Goal: Information Seeking & Learning: Learn about a topic

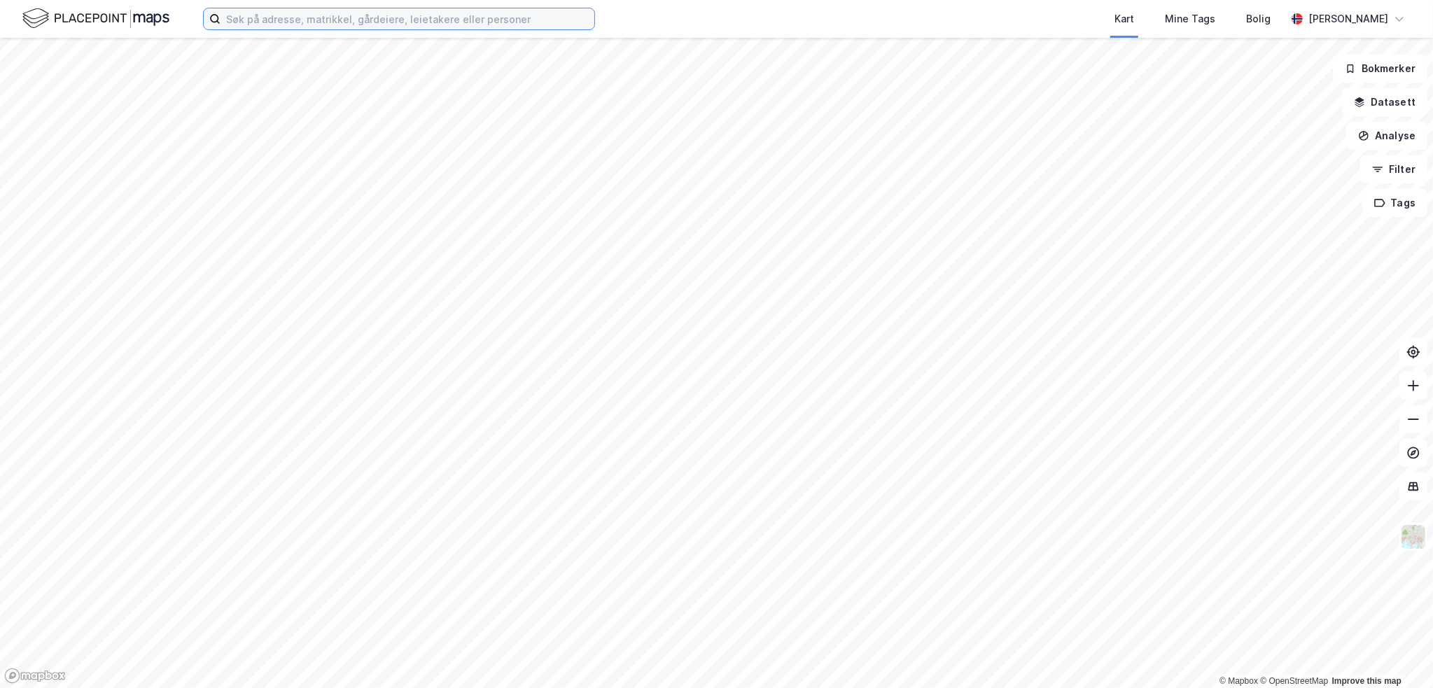
click at [354, 24] on input at bounding box center [407, 18] width 374 height 21
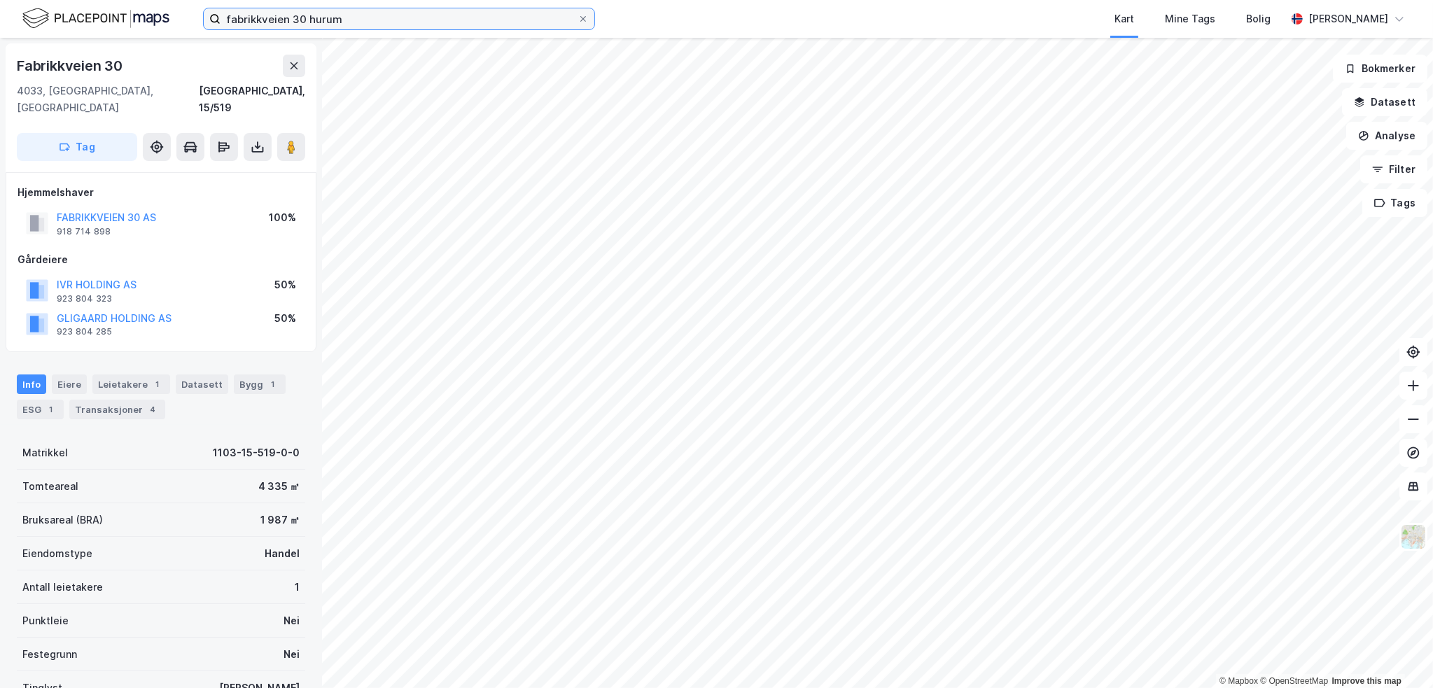
click at [364, 24] on input "fabrikkveien 30 hurum" at bounding box center [398, 18] width 357 height 21
drag, startPoint x: 361, startPoint y: 20, endPoint x: 303, endPoint y: 17, distance: 58.1
click at [303, 17] on input "fabrikkveien 30 hurum" at bounding box center [398, 18] width 357 height 21
drag, startPoint x: 339, startPoint y: 24, endPoint x: 286, endPoint y: 24, distance: 53.9
click at [286, 24] on input "fabrikkveien hur" at bounding box center [398, 18] width 357 height 21
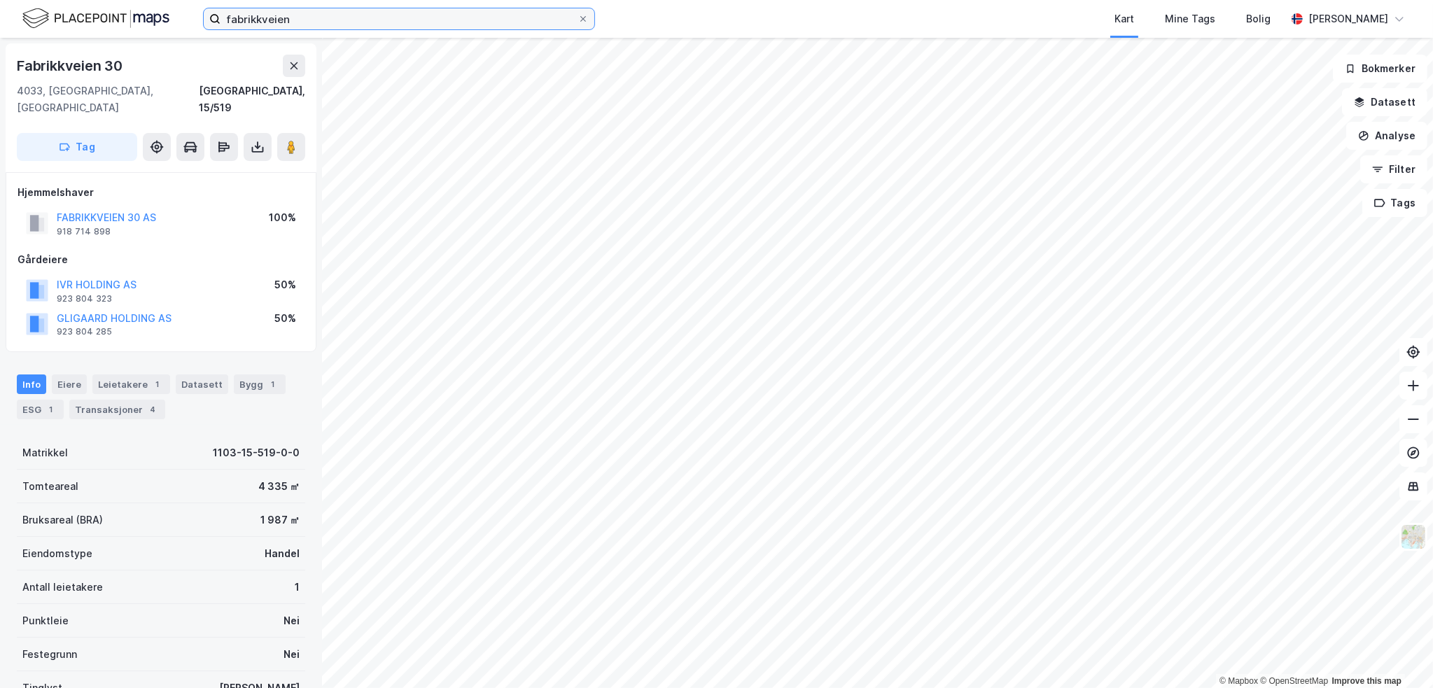
type input "fabrikkveien"
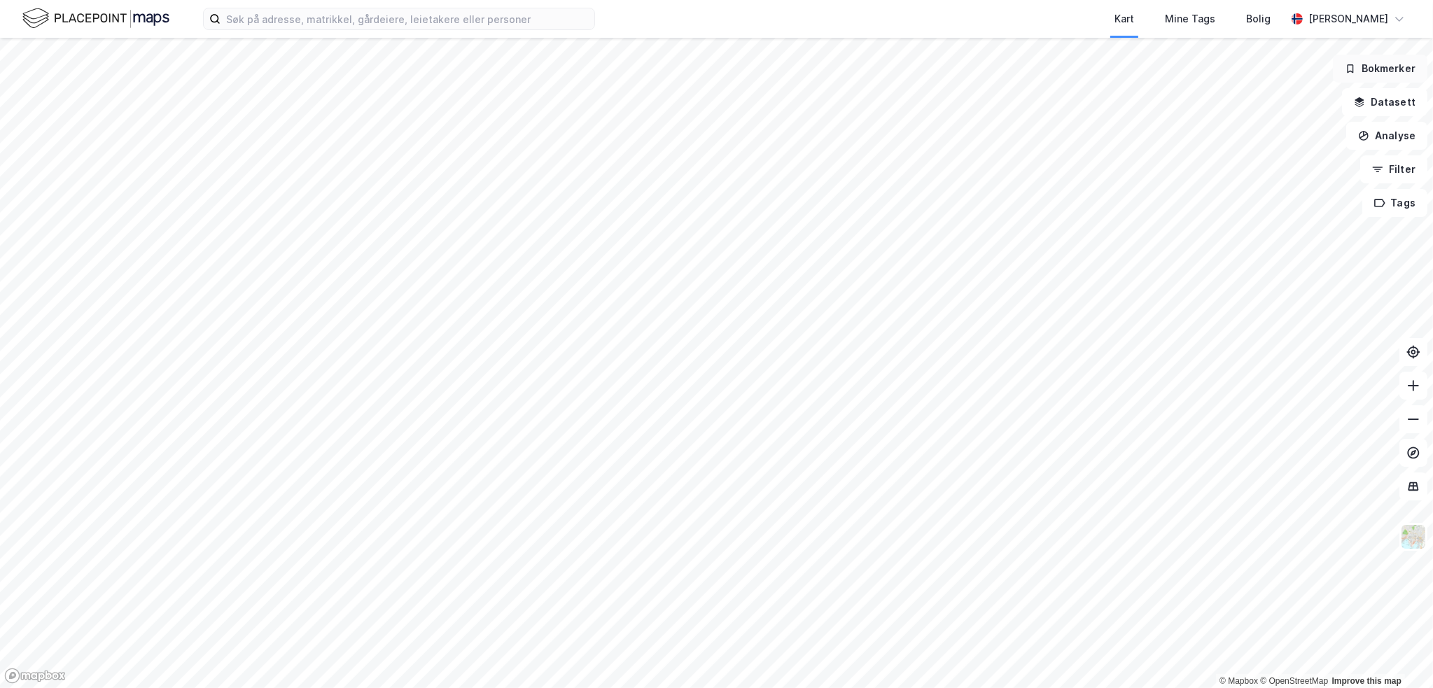
click at [1389, 74] on button "Bokmerker" at bounding box center [1380, 69] width 94 height 28
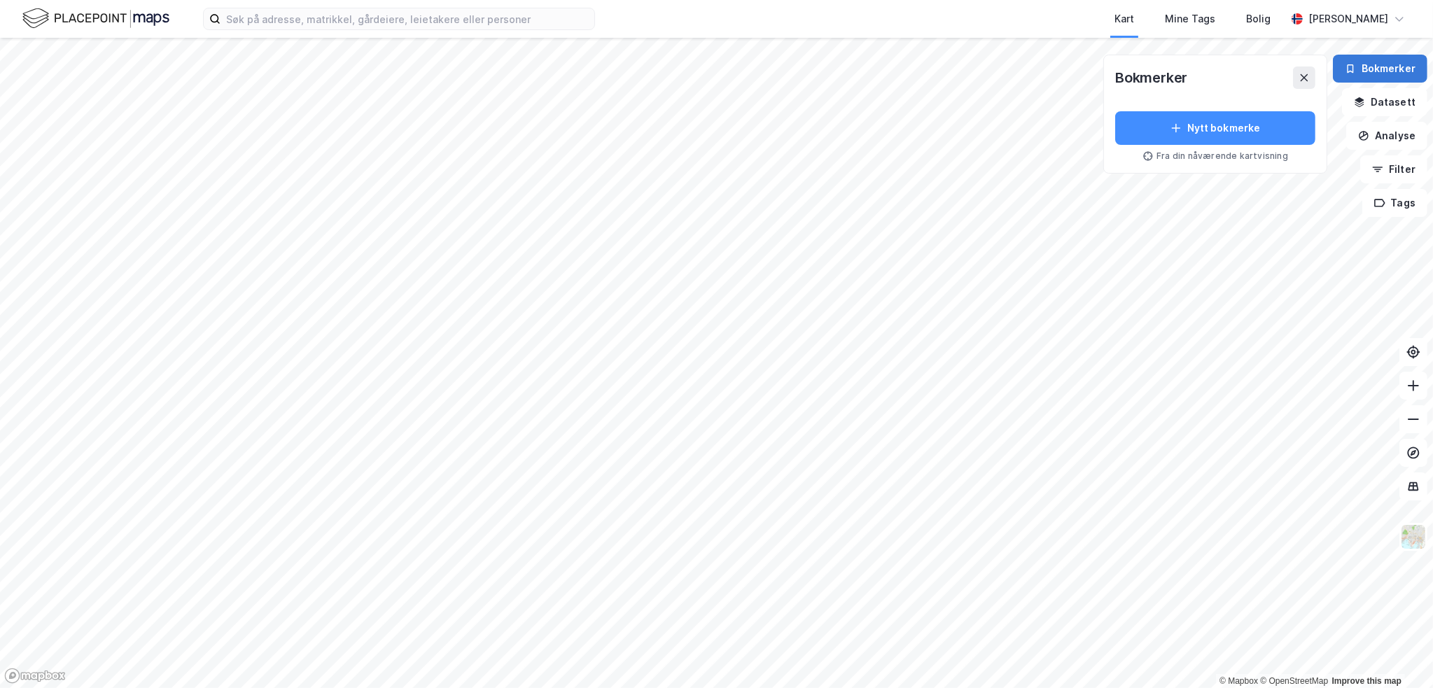
click at [1389, 74] on button "Bokmerker" at bounding box center [1380, 69] width 94 height 28
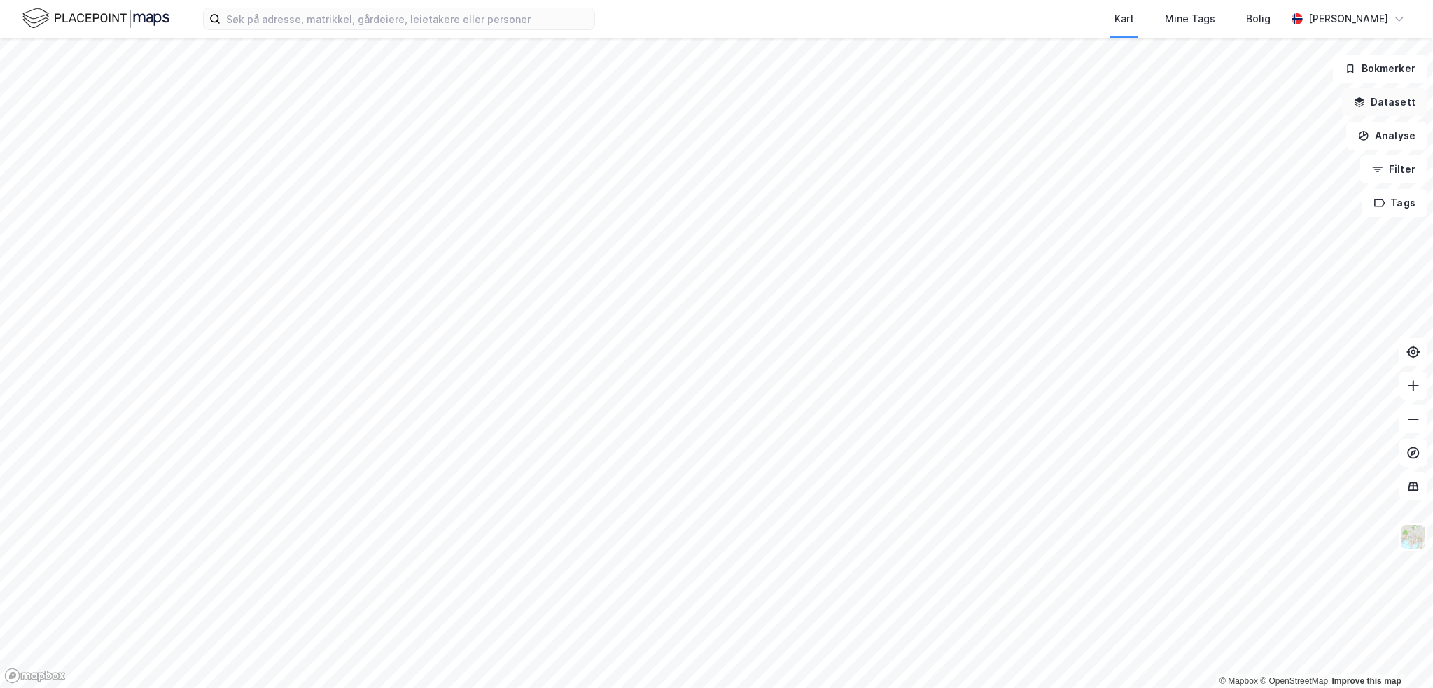
click at [1387, 100] on button "Datasett" at bounding box center [1384, 102] width 85 height 28
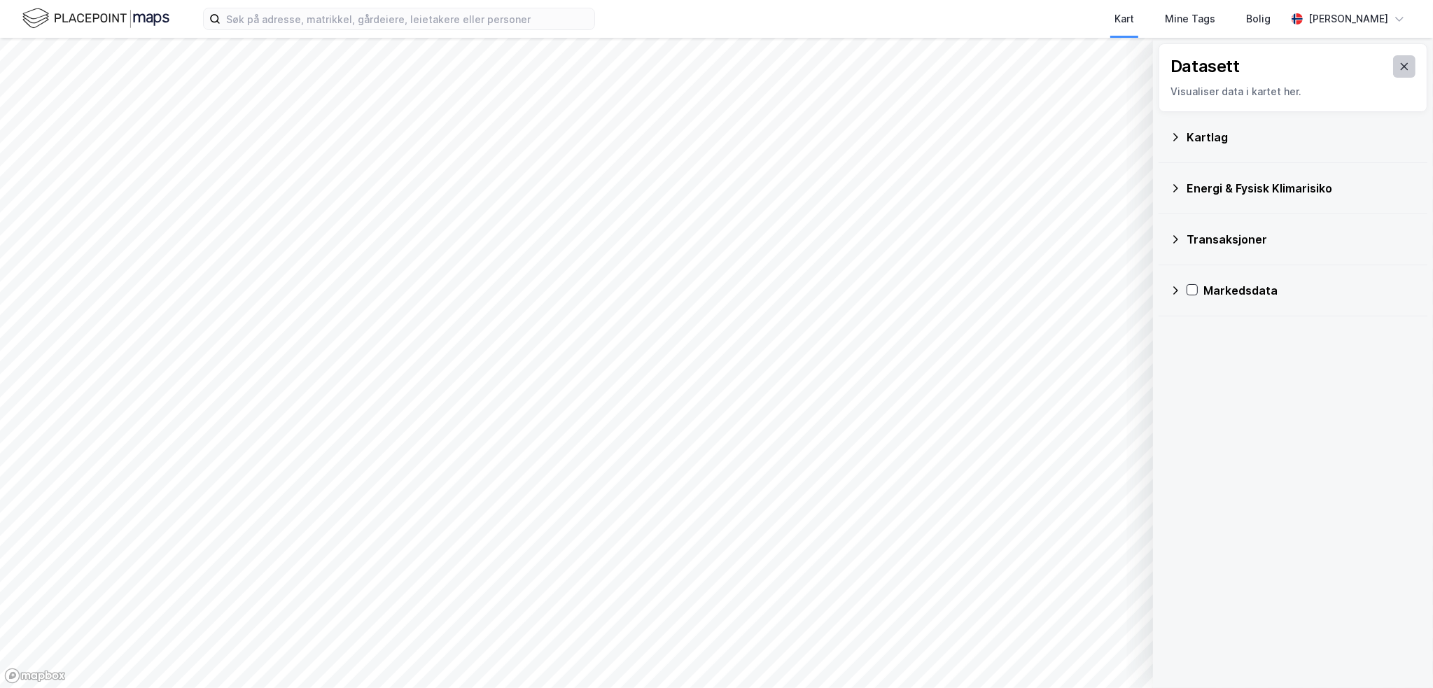
click at [1398, 68] on icon at bounding box center [1403, 66] width 11 height 11
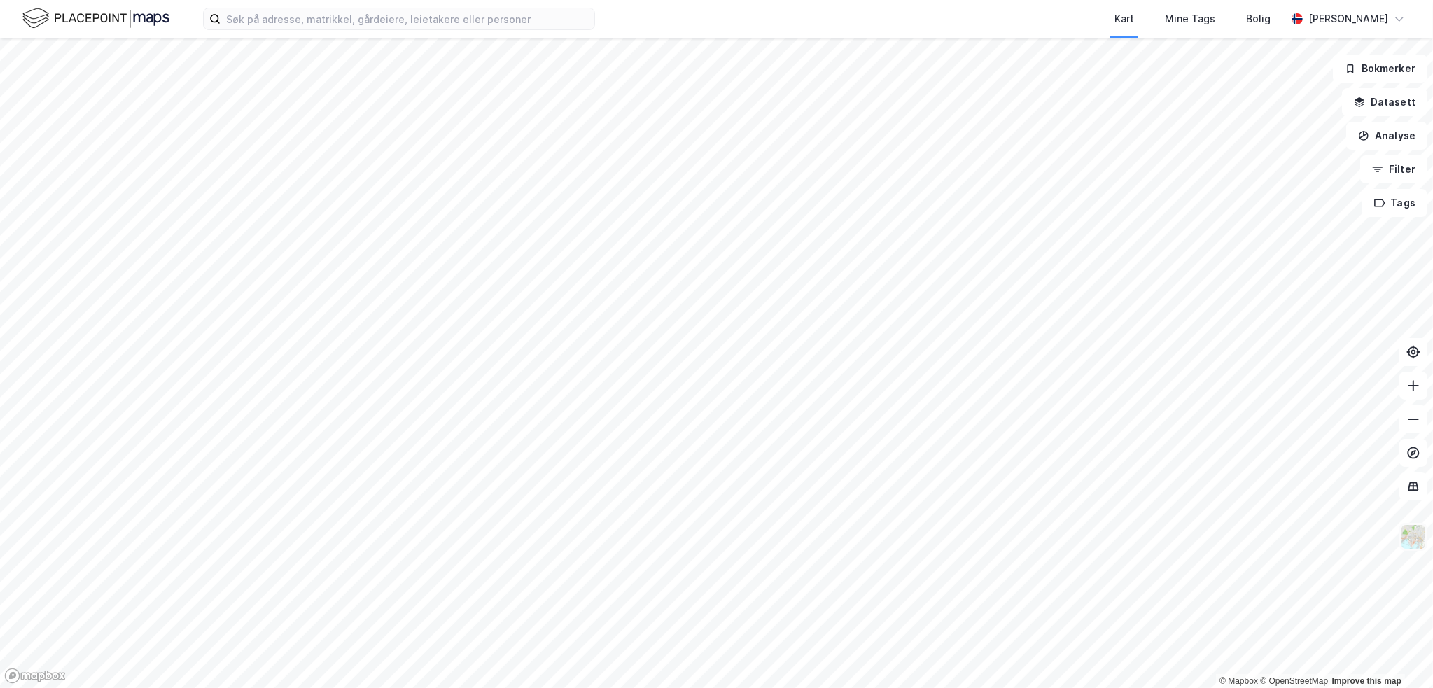
click at [1419, 540] on img at bounding box center [1413, 537] width 27 height 27
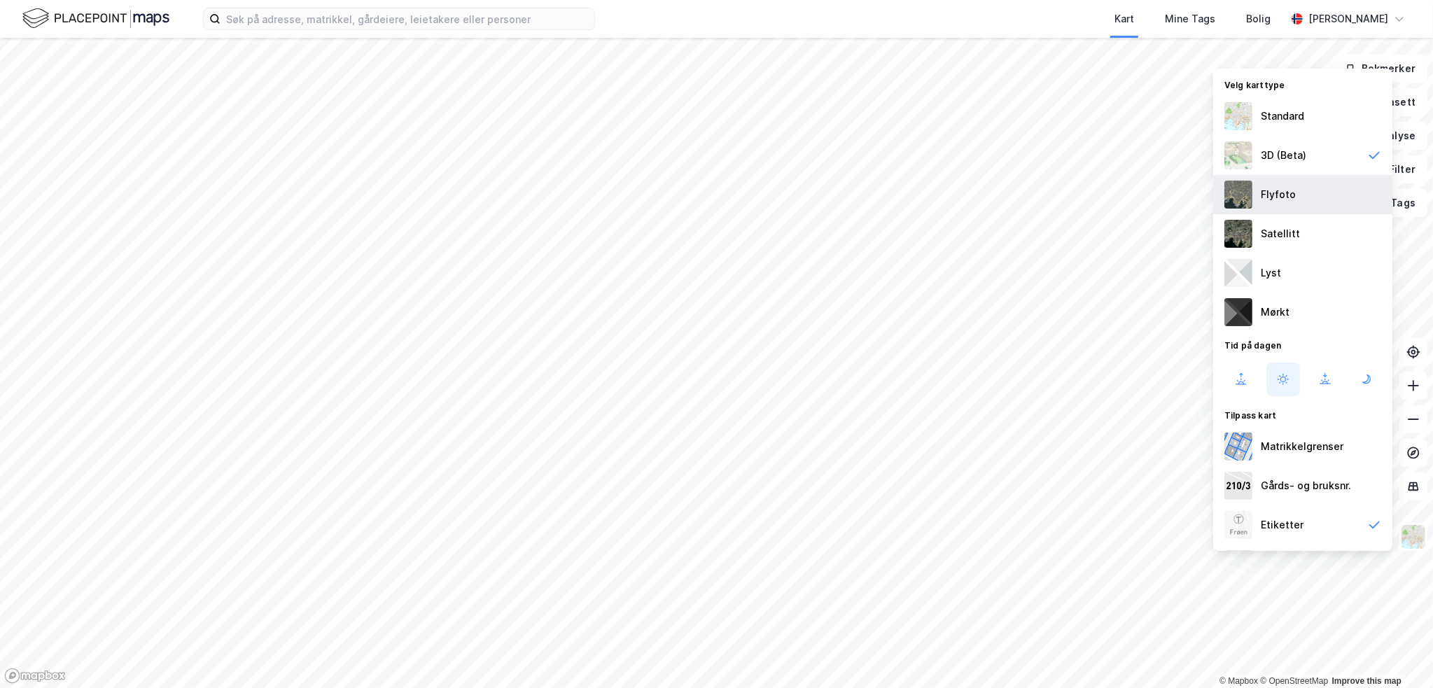
click at [1306, 188] on div "Flyfoto" at bounding box center [1302, 194] width 179 height 39
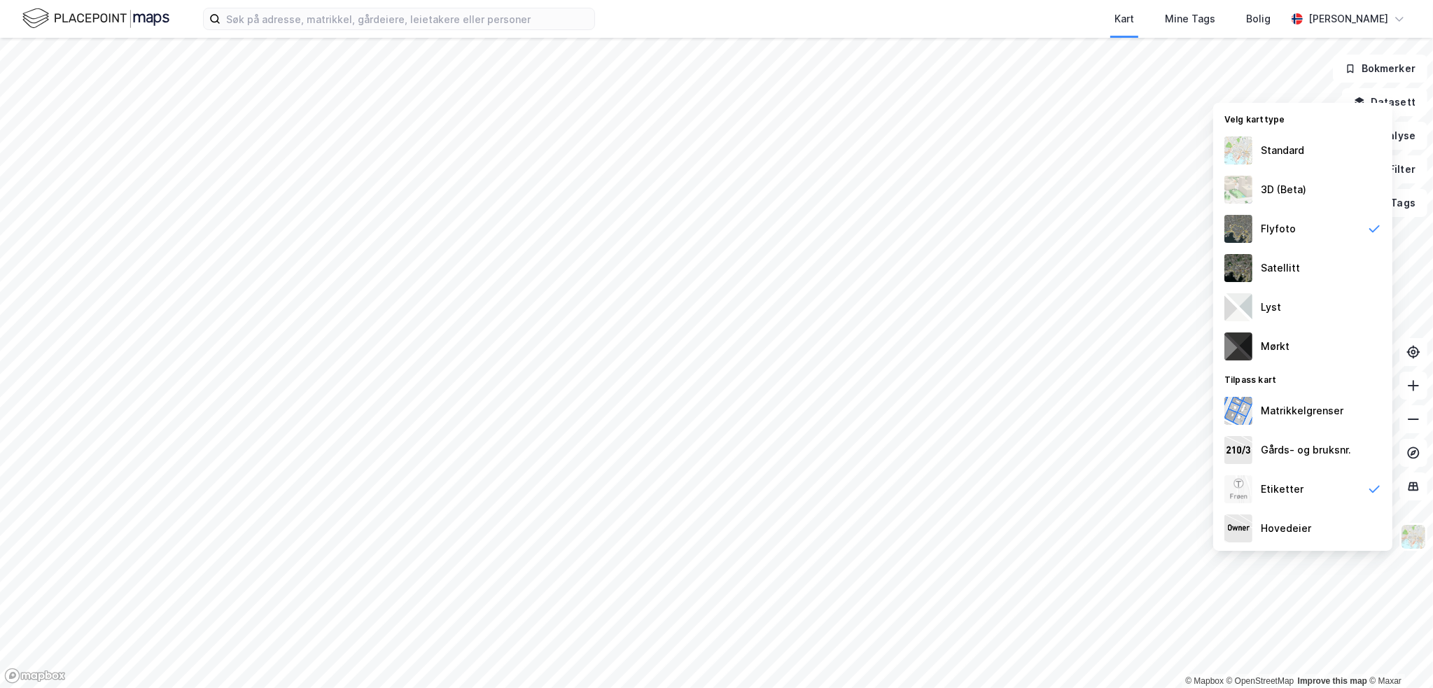
click at [962, 21] on div "Kart Mine Tags Bolig" at bounding box center [974, 19] width 624 height 38
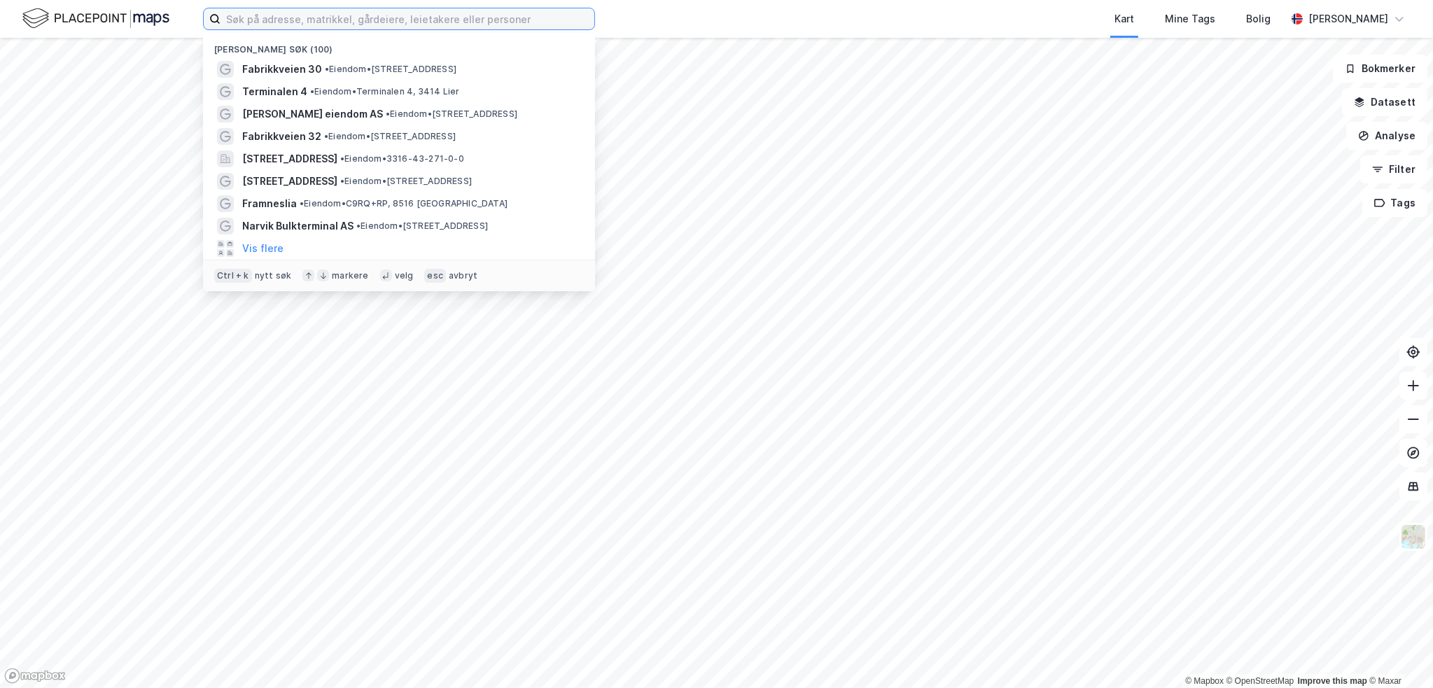
click at [277, 24] on input at bounding box center [407, 18] width 374 height 21
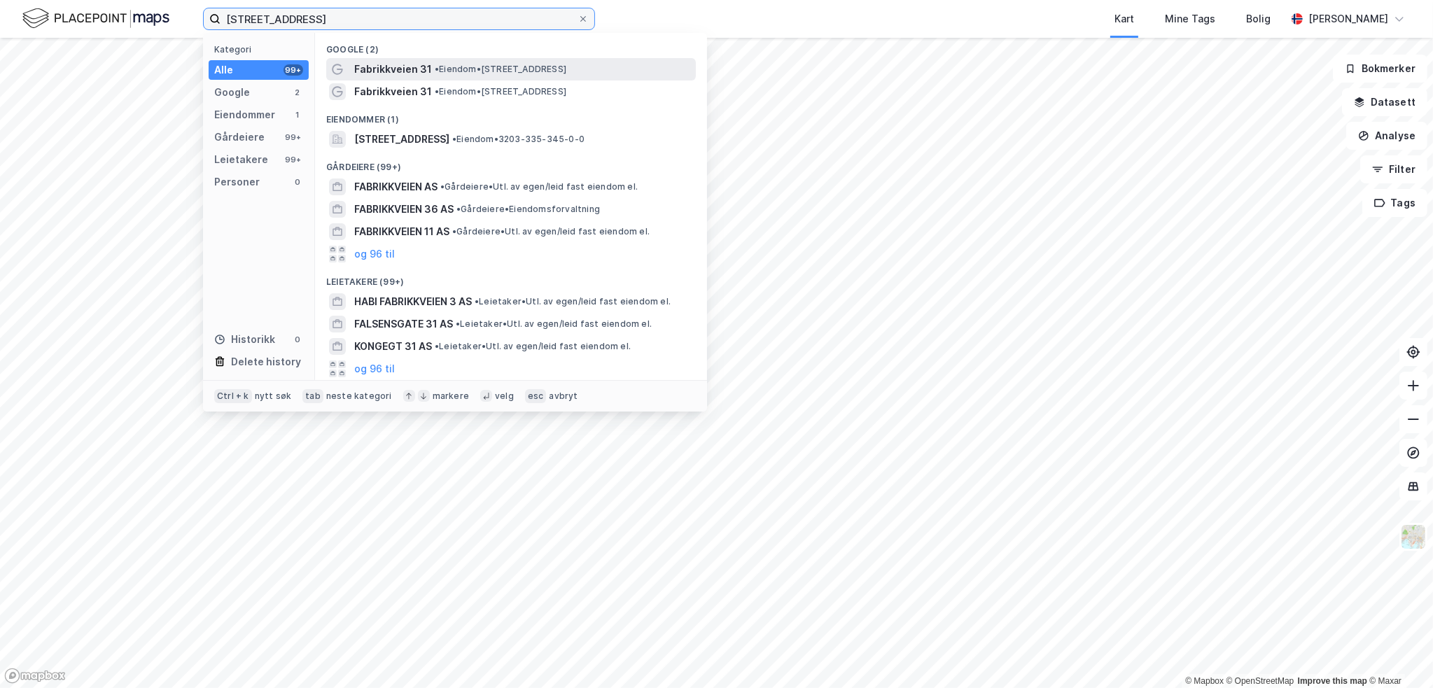
type input "fabrikkveien 31"
click at [483, 69] on span "• Eiendom • Fabrikkveien 31, 3482 Tofte" at bounding box center [501, 69] width 132 height 11
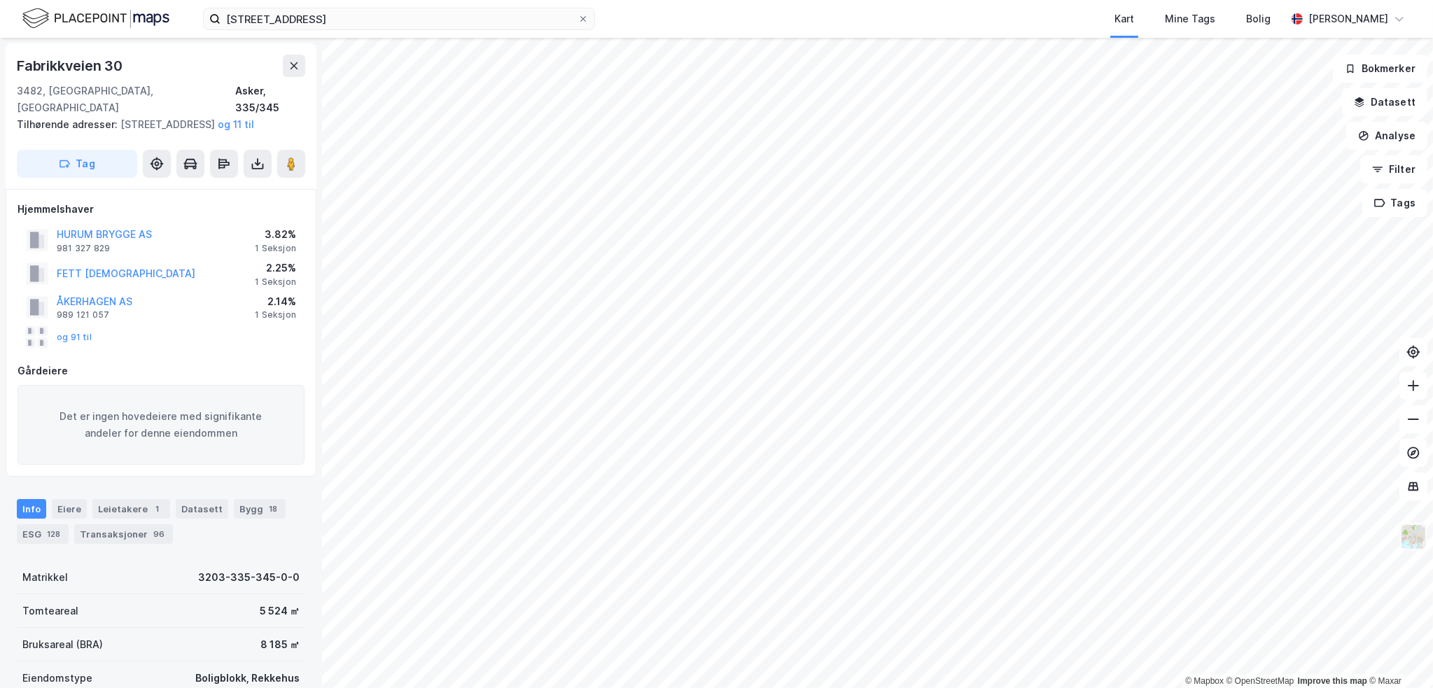
click at [1414, 545] on img at bounding box center [1413, 537] width 27 height 27
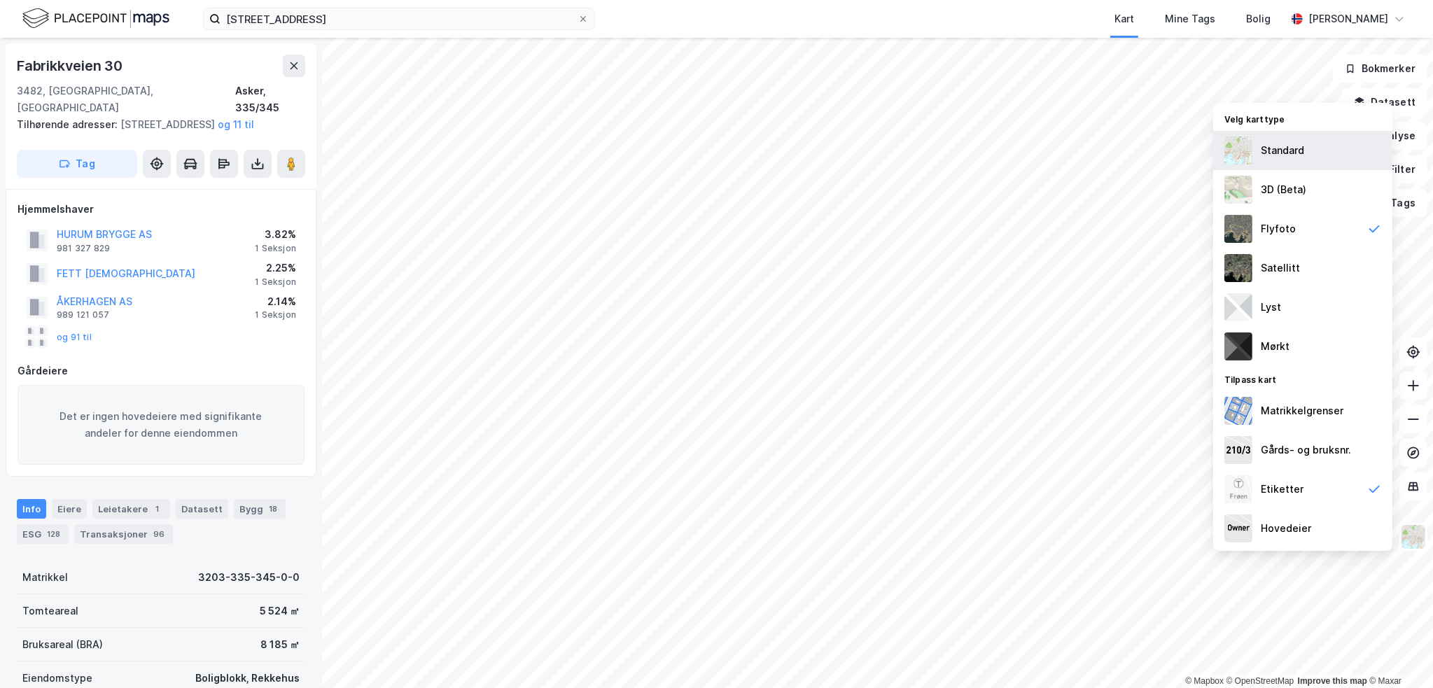
click at [1281, 157] on div "Standard" at bounding box center [1282, 150] width 43 height 17
click at [1043, 17] on div "Kart Mine Tags Bolig" at bounding box center [974, 19] width 624 height 38
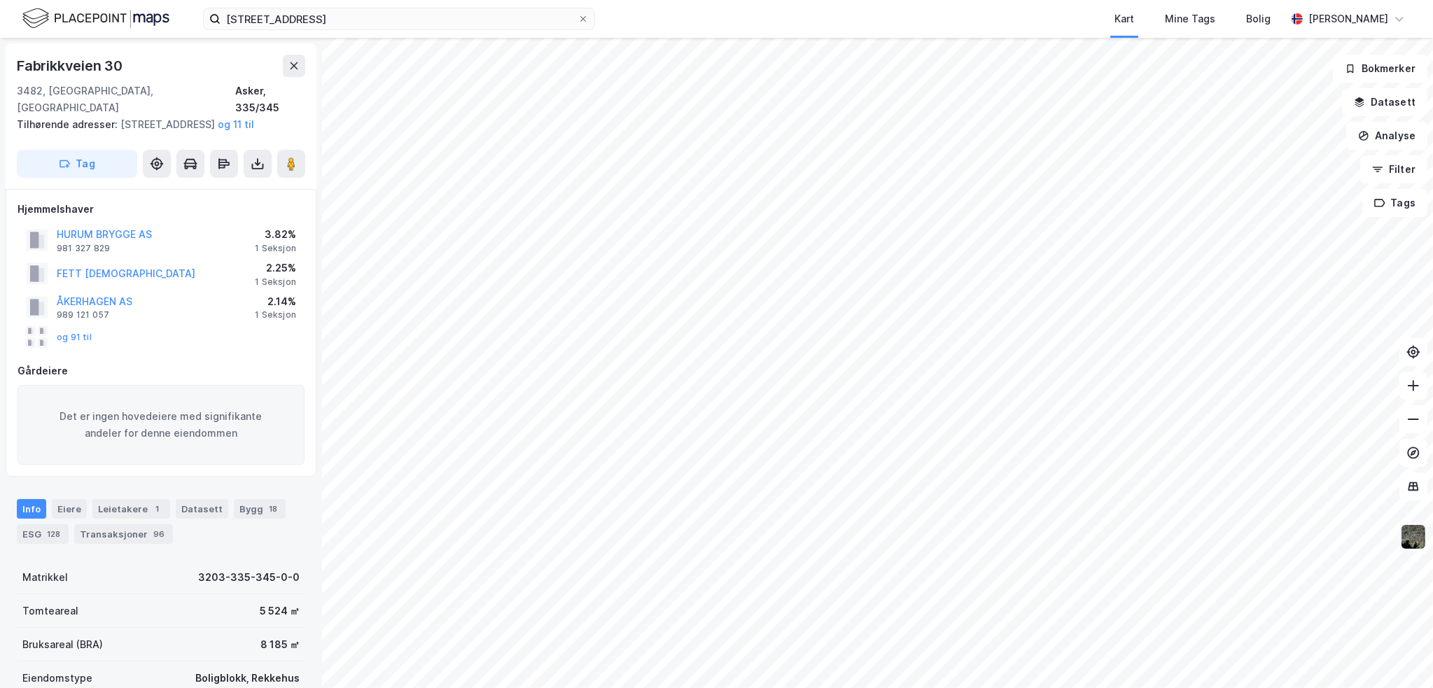
click at [1410, 540] on img at bounding box center [1413, 537] width 27 height 27
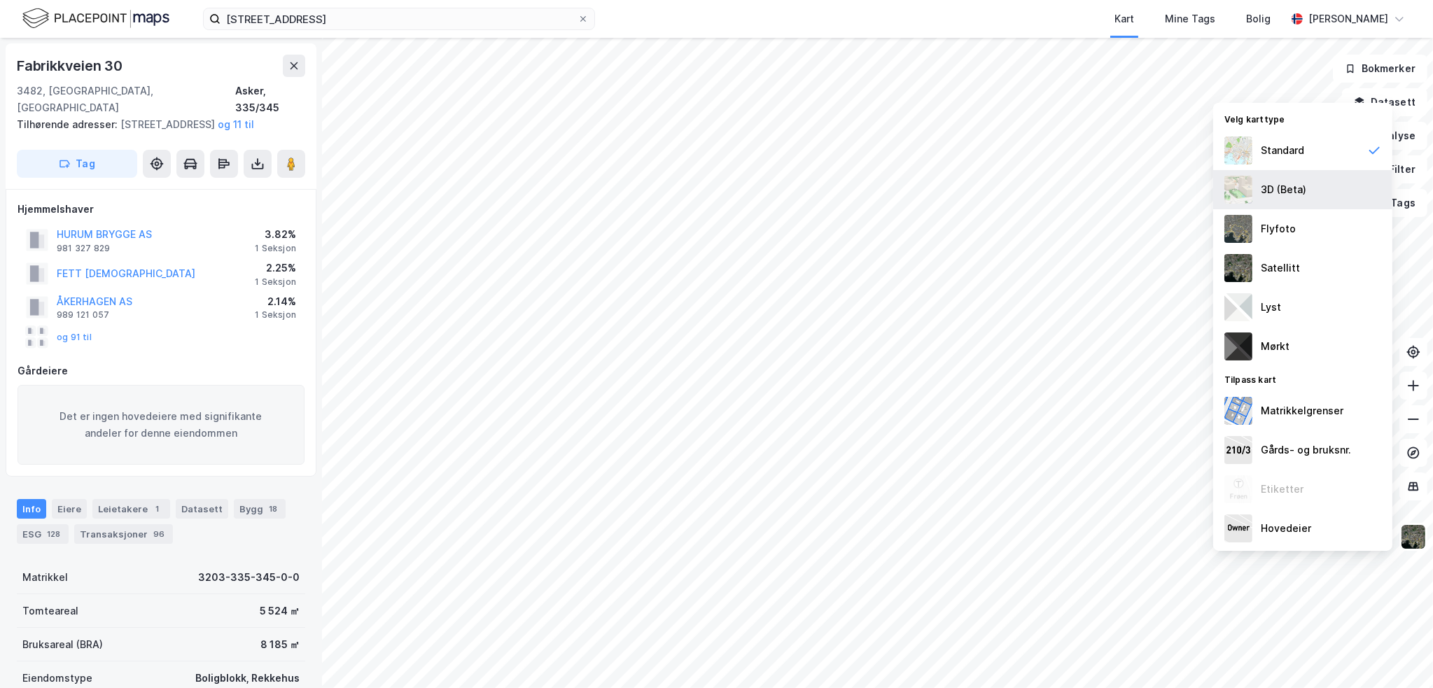
click at [1309, 185] on div "3D (Beta)" at bounding box center [1302, 189] width 179 height 39
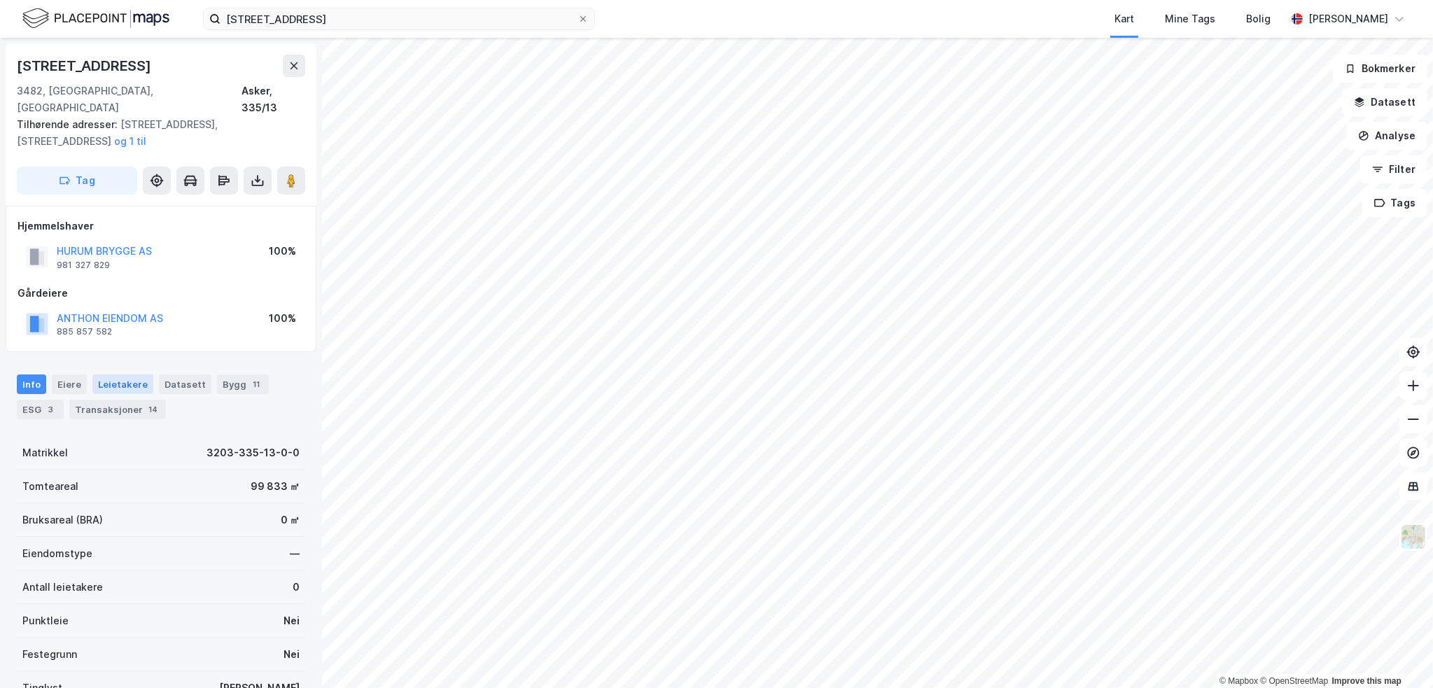
click at [106, 374] on div "Leietakere" at bounding box center [122, 384] width 61 height 20
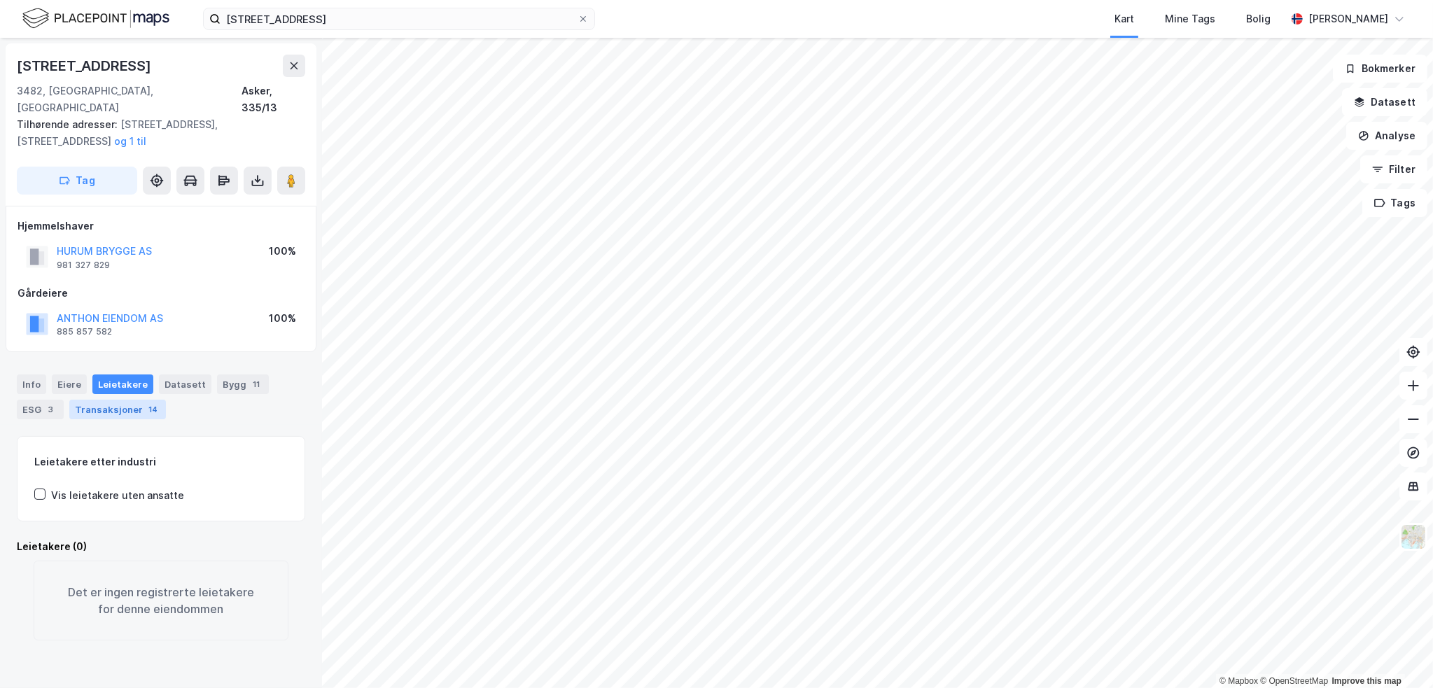
click at [115, 400] on div "Transaksjoner 14" at bounding box center [117, 410] width 97 height 20
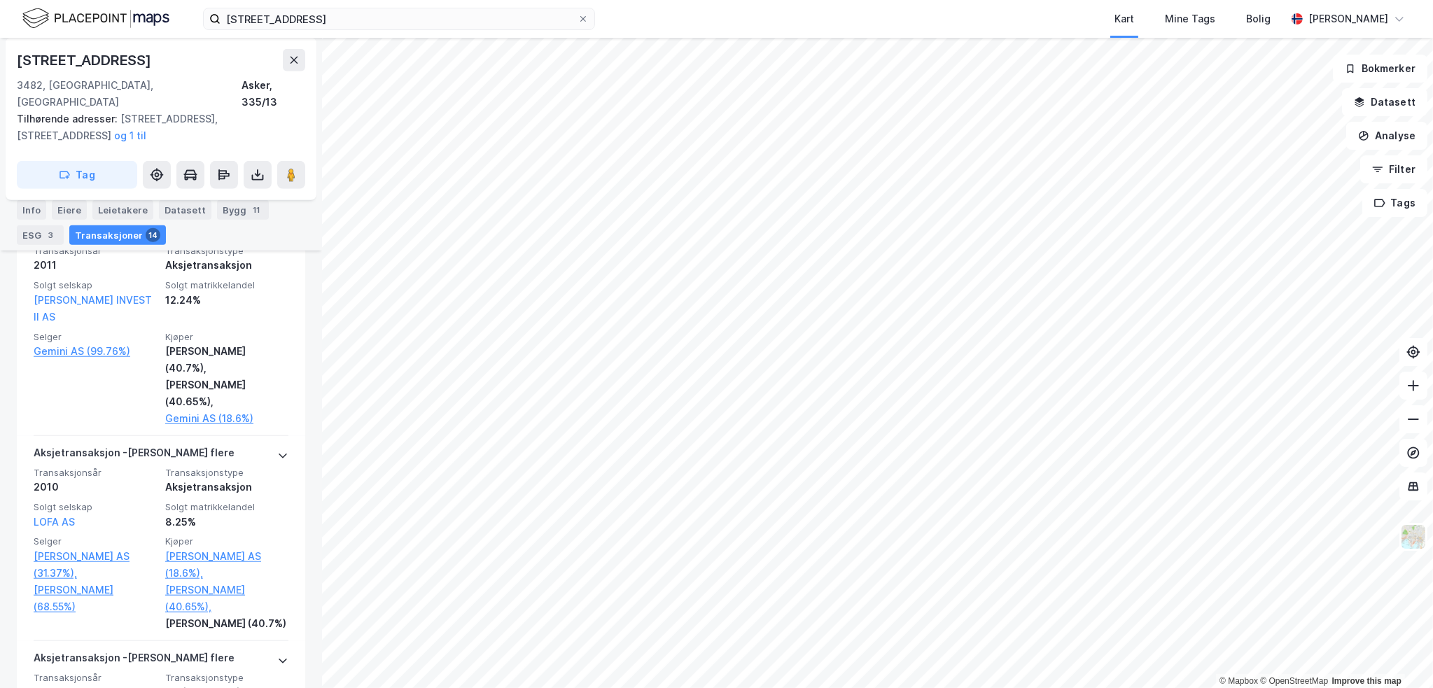
scroll to position [1820, 0]
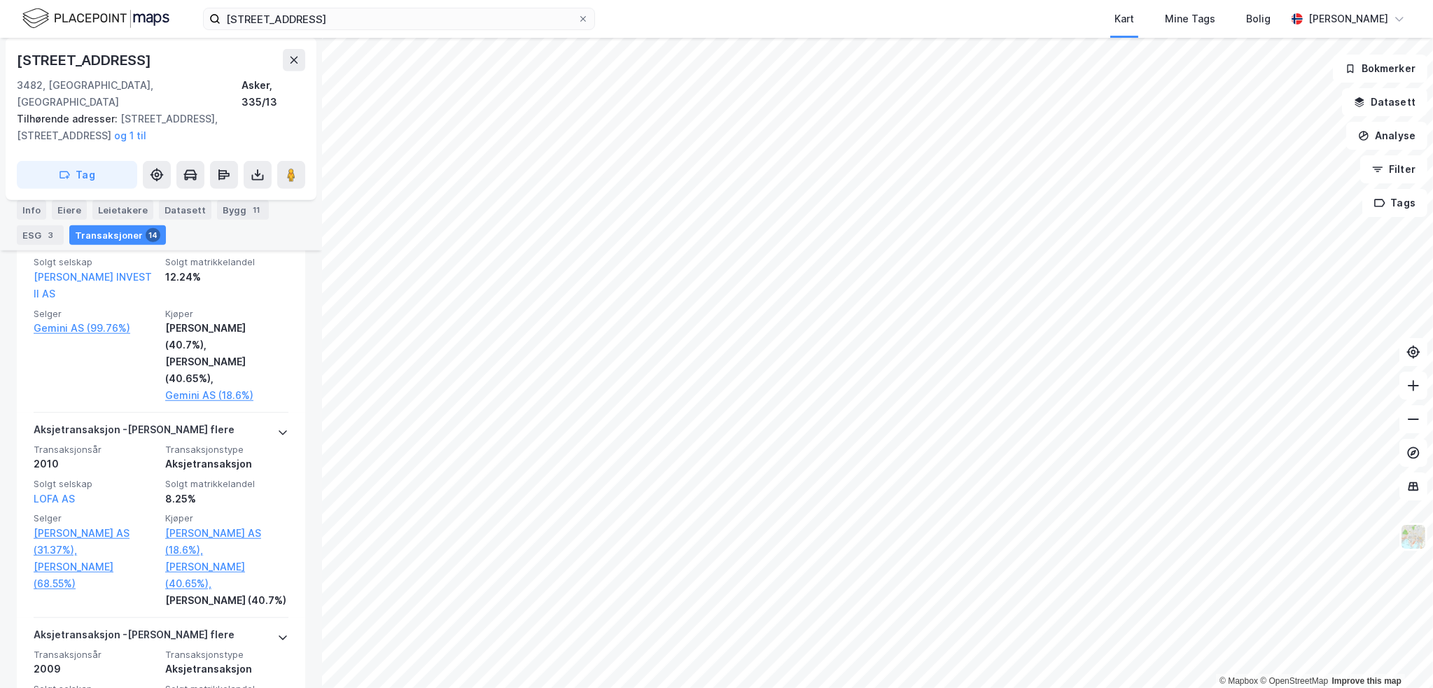
drag, startPoint x: 150, startPoint y: 61, endPoint x: 17, endPoint y: 61, distance: 132.3
click at [17, 61] on div "Vestre Strandvei 87" at bounding box center [85, 60] width 137 height 22
copy div "Vestre Strandvei 87"
